Goal: Information Seeking & Learning: Learn about a topic

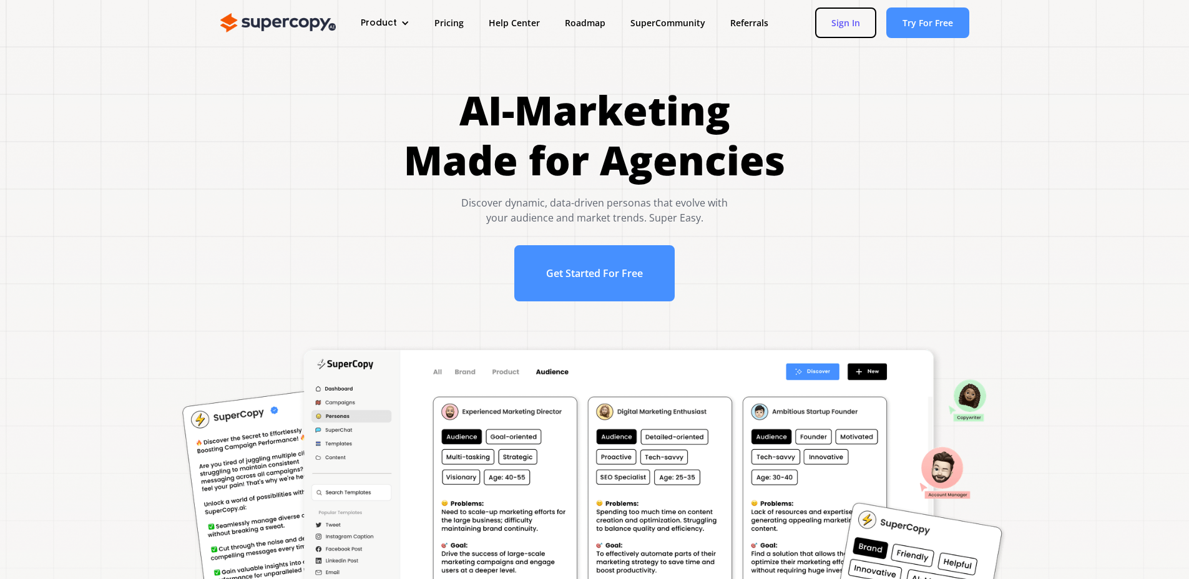
click at [828, 24] on link "Sign In" at bounding box center [845, 22] width 61 height 31
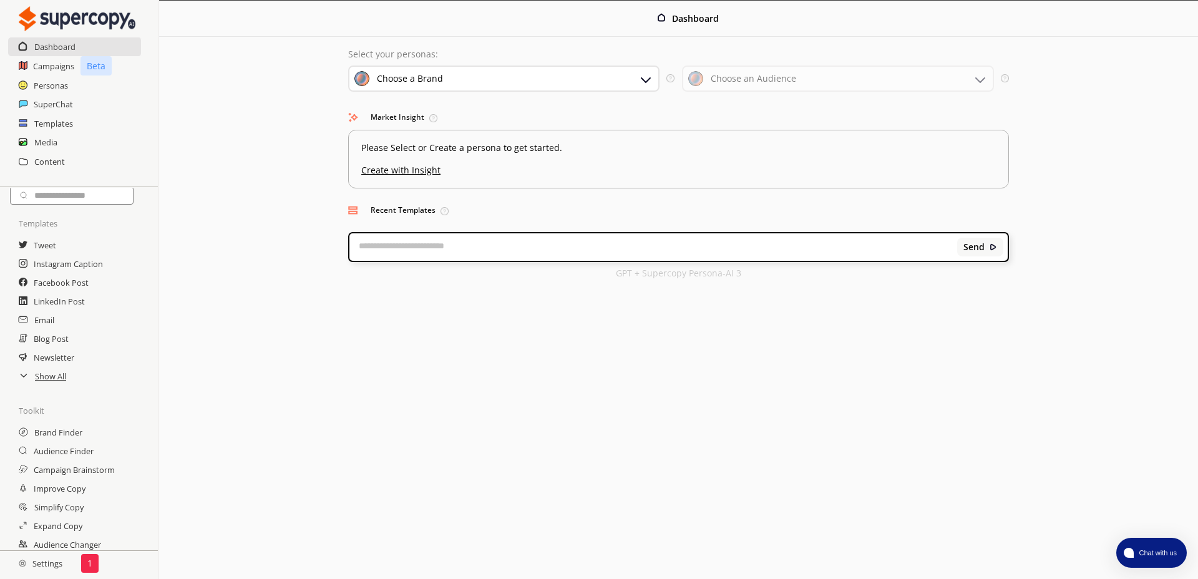
scroll to position [64, 0]
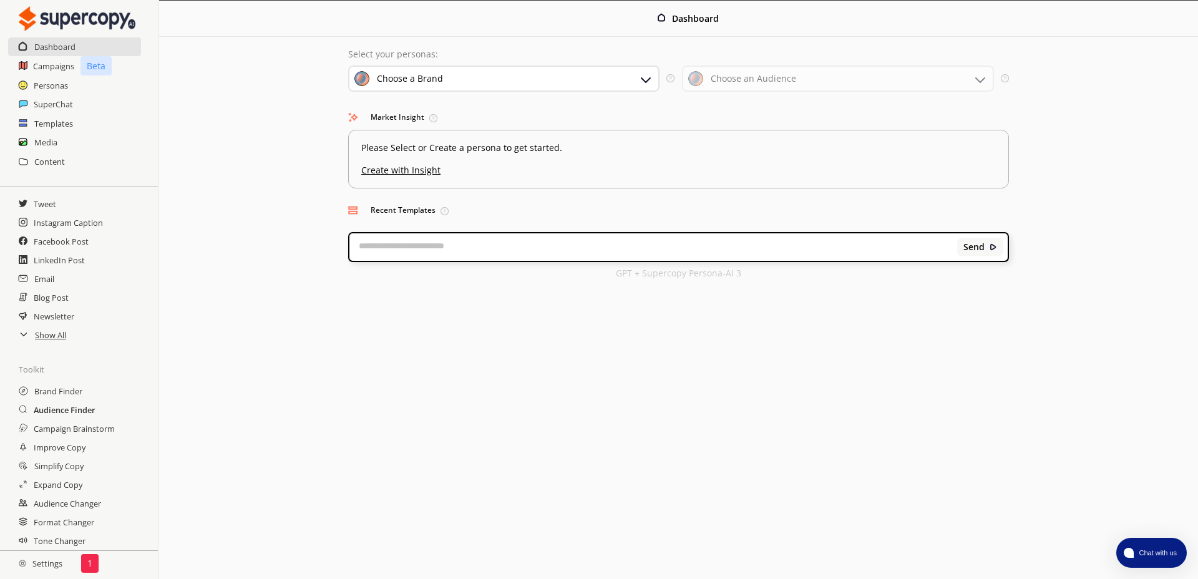
click at [84, 410] on h2 "Audience Finder" at bounding box center [65, 410] width 62 height 19
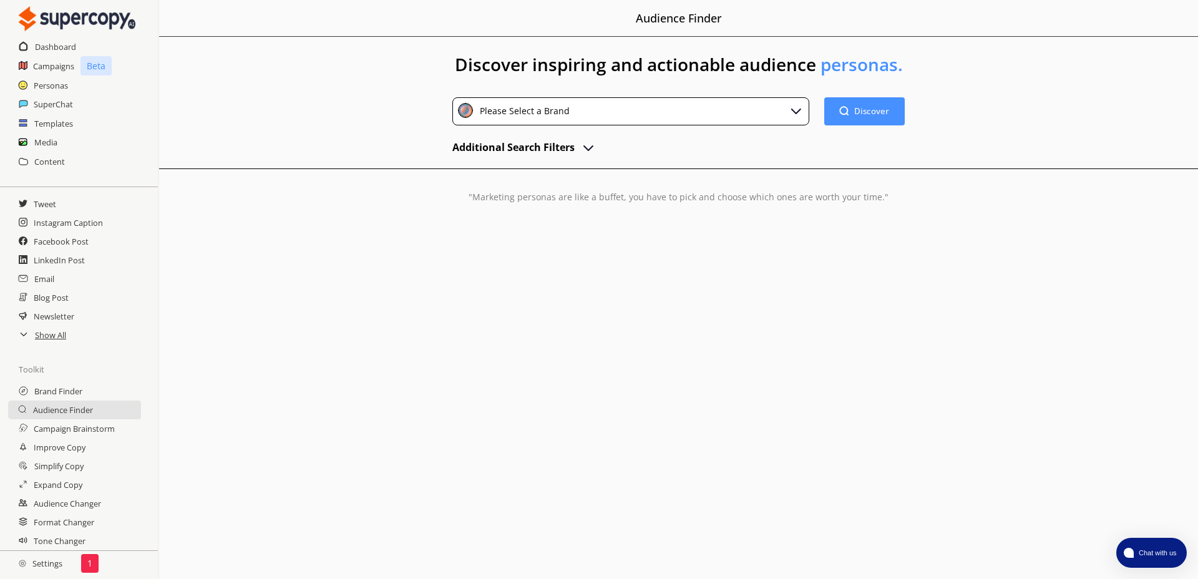
click at [608, 112] on div "Please Select a Brand" at bounding box center [630, 111] width 357 height 28
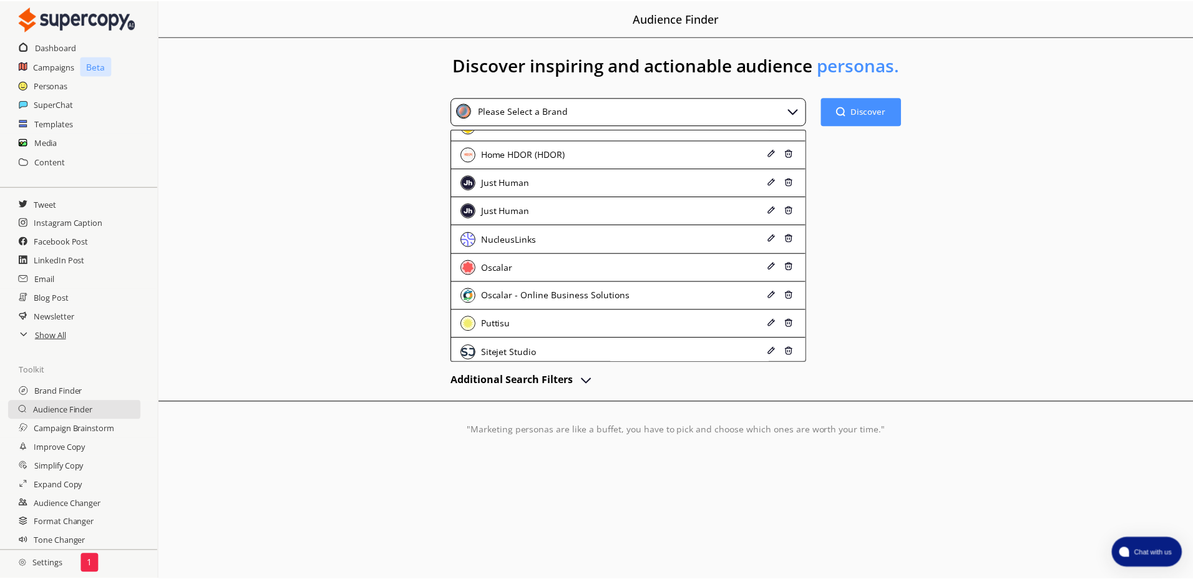
scroll to position [95, 0]
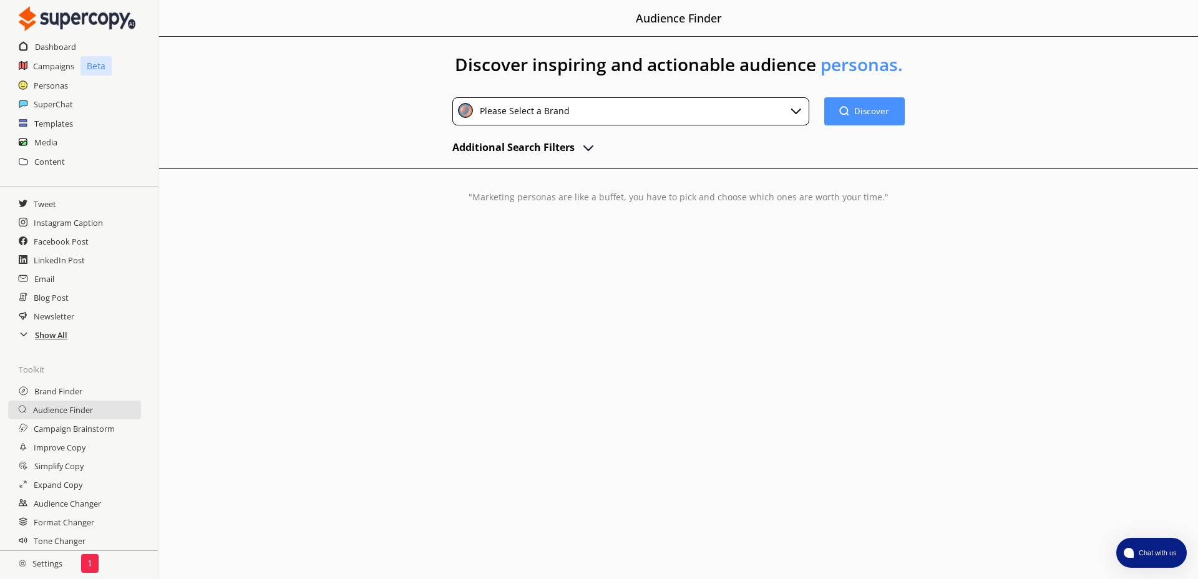
click at [53, 328] on h2 "Show All" at bounding box center [51, 335] width 32 height 19
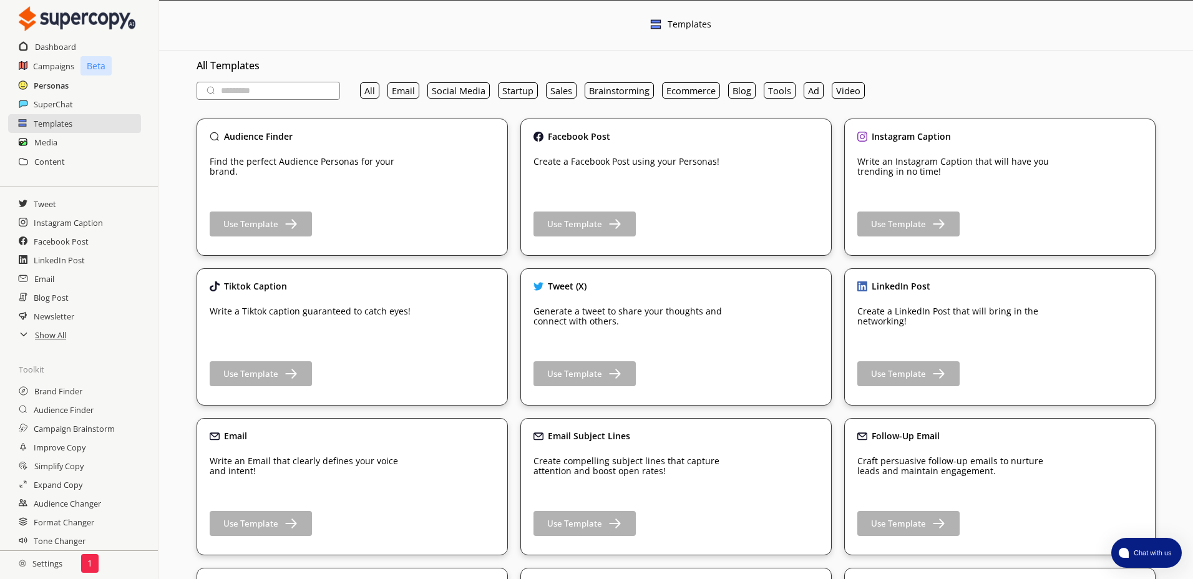
click at [53, 79] on h2 "Personas" at bounding box center [51, 85] width 35 height 19
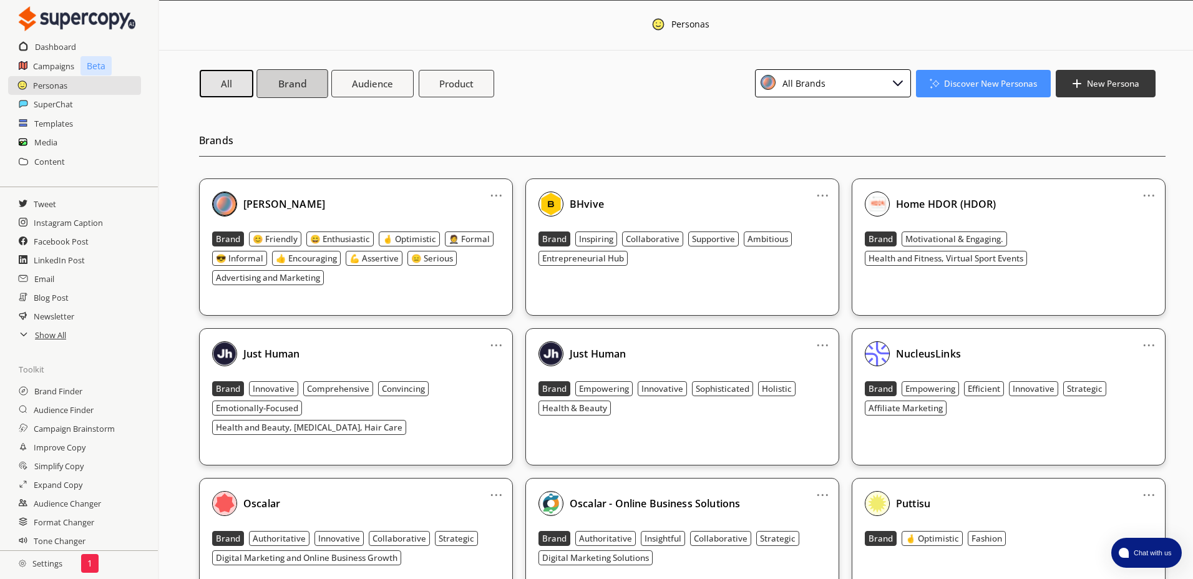
click at [285, 86] on b "Brand" at bounding box center [292, 83] width 28 height 13
click at [791, 86] on div "All Brands" at bounding box center [801, 83] width 47 height 17
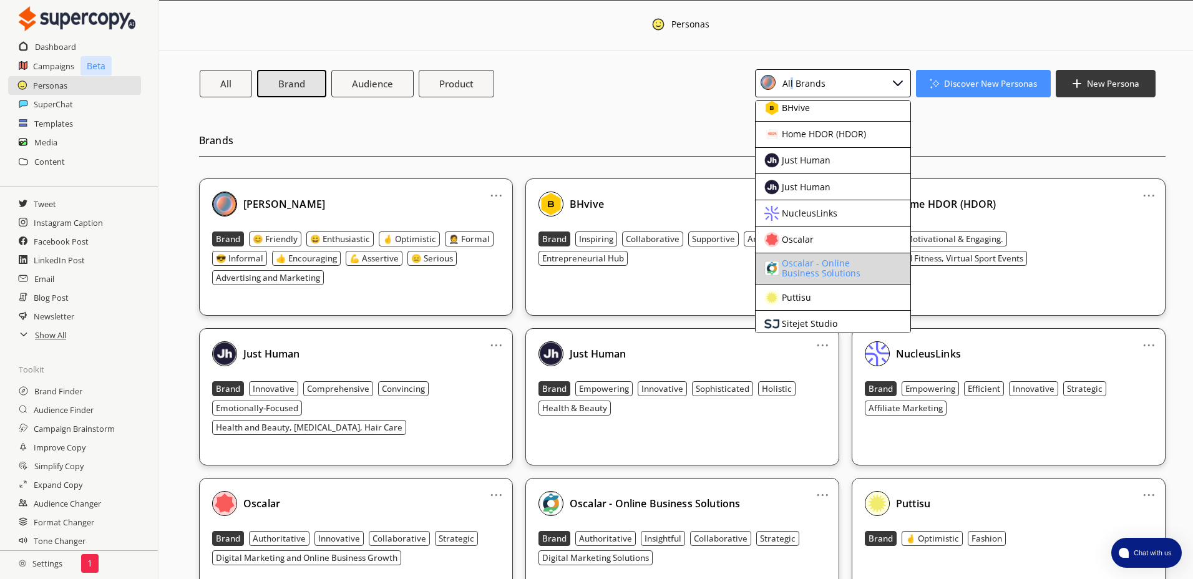
scroll to position [58, 0]
click at [854, 265] on div "Oscalar - Online Business Solutions" at bounding box center [831, 268] width 99 height 20
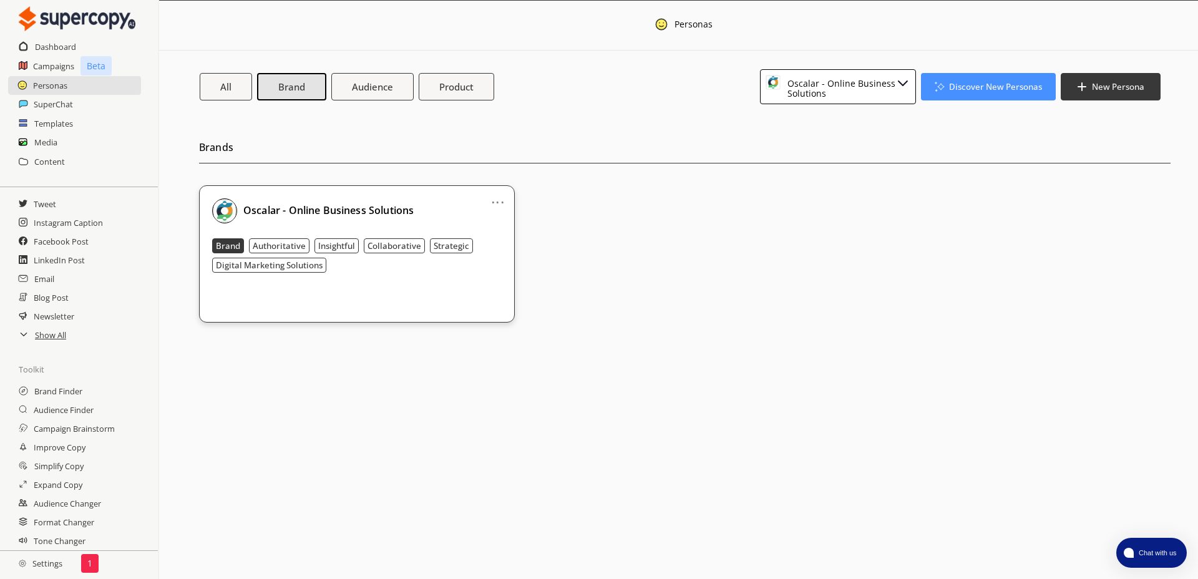
click at [500, 202] on link "..." at bounding box center [497, 197] width 13 height 10
click at [335, 215] on b "Oscalar - Online Business Solutions" at bounding box center [328, 210] width 170 height 14
click at [223, 208] on img at bounding box center [224, 210] width 25 height 25
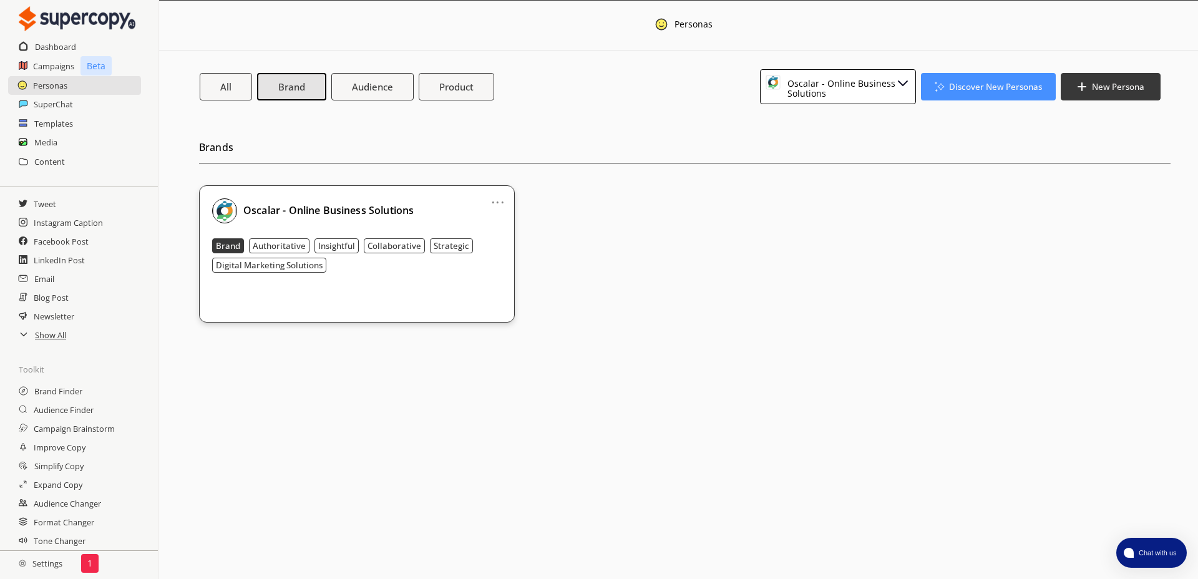
click at [223, 208] on img at bounding box center [224, 210] width 25 height 25
click at [285, 260] on b "Digital Marketing Solutions" at bounding box center [269, 265] width 107 height 11
click at [322, 243] on b "Insightful" at bounding box center [336, 245] width 37 height 11
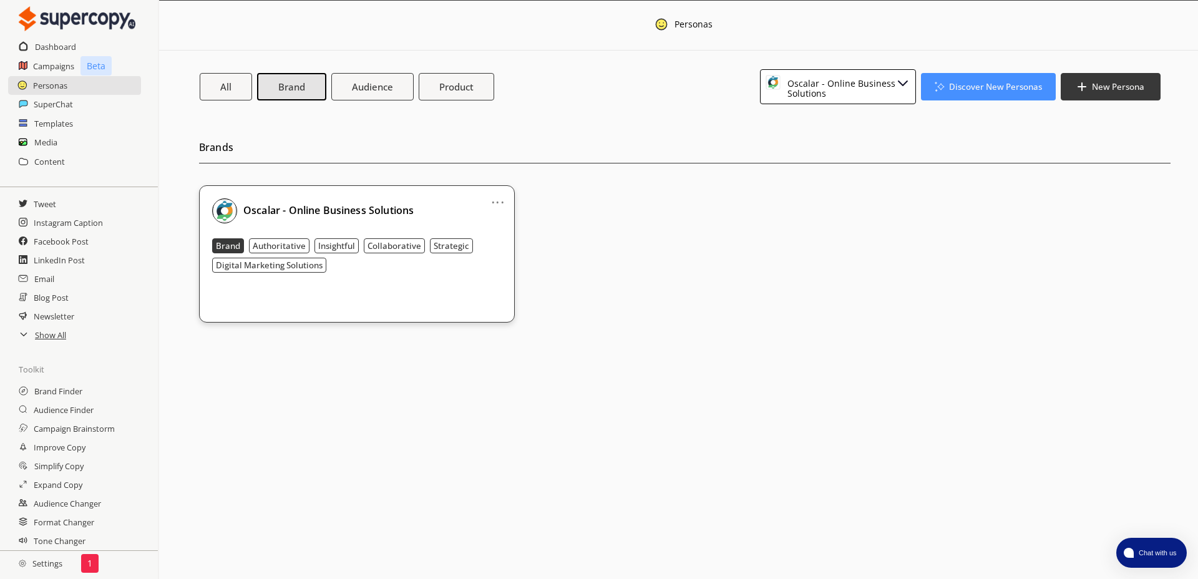
click at [322, 243] on b "Insightful" at bounding box center [336, 245] width 37 height 11
click at [359, 212] on b "Oscalar - Online Business Solutions" at bounding box center [328, 210] width 170 height 14
click at [381, 90] on b "Audience" at bounding box center [372, 86] width 43 height 13
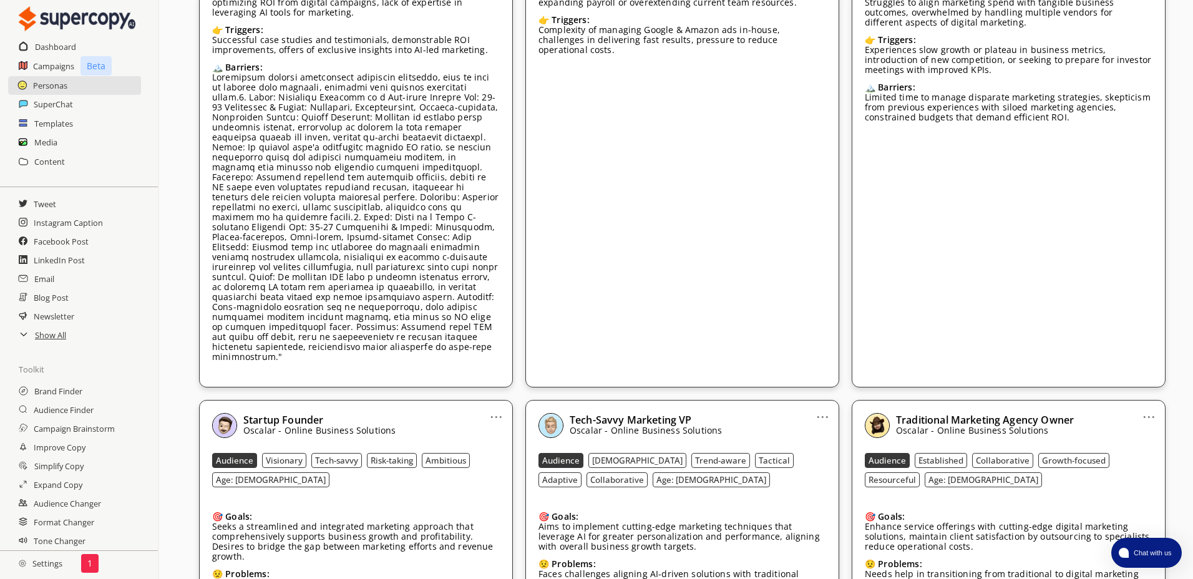
scroll to position [2664, 0]
